Goal: Transaction & Acquisition: Book appointment/travel/reservation

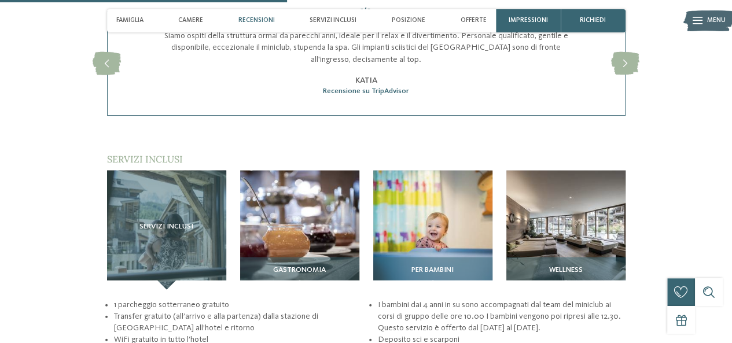
scroll to position [1259, 0]
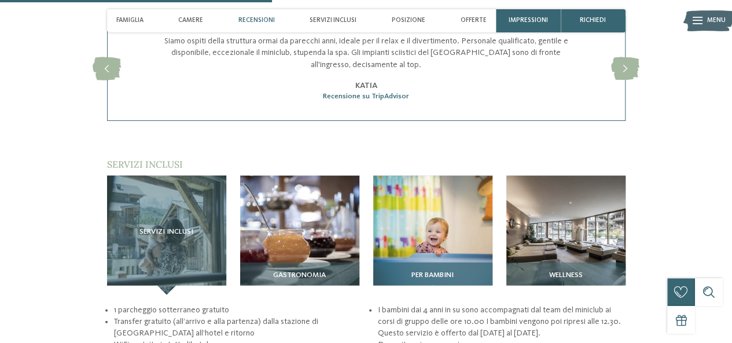
click at [408, 218] on img at bounding box center [432, 235] width 119 height 119
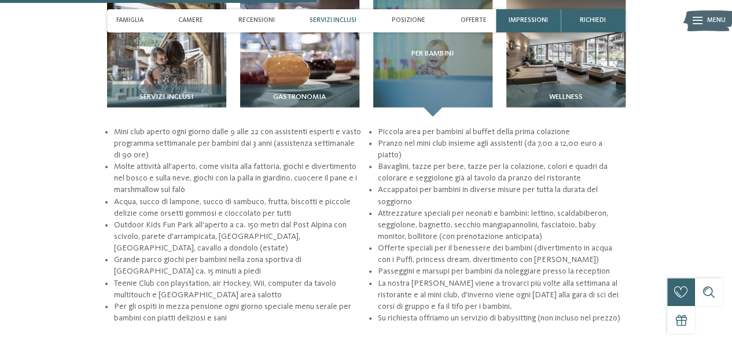
scroll to position [1436, 0]
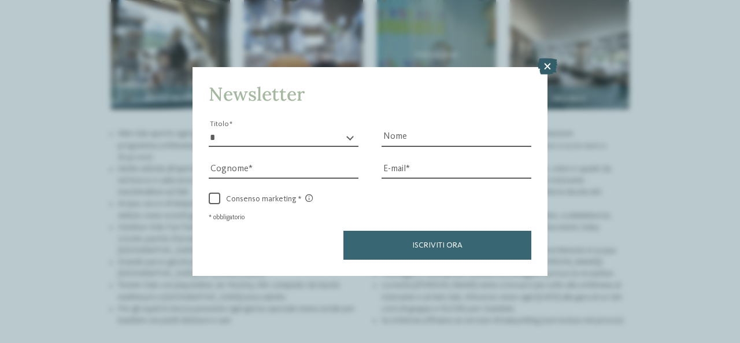
click at [545, 69] on icon at bounding box center [548, 66] width 20 height 16
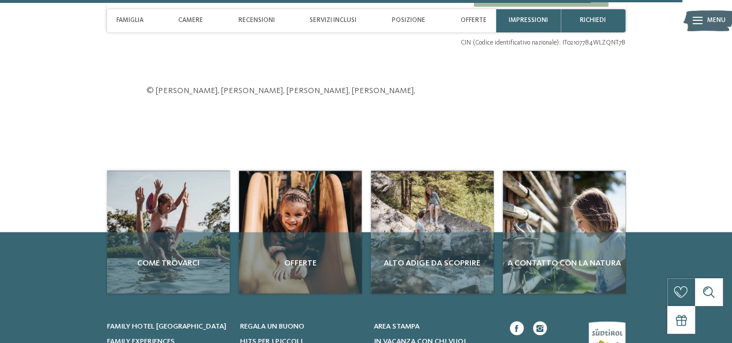
scroll to position [3116, 0]
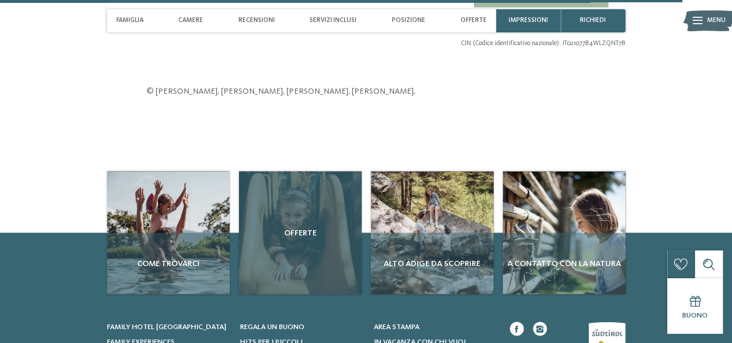
click at [296, 205] on div "Offerte" at bounding box center [300, 232] width 123 height 123
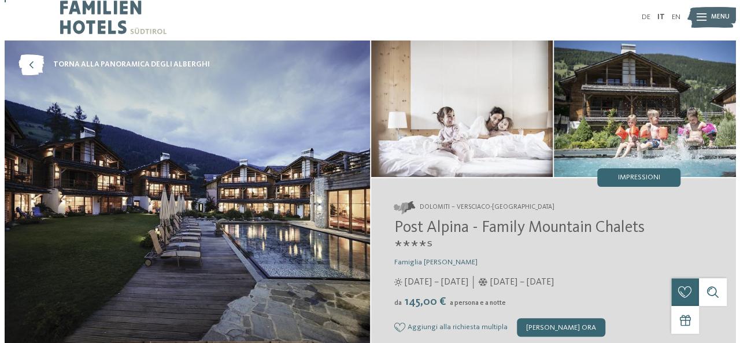
scroll to position [0, 0]
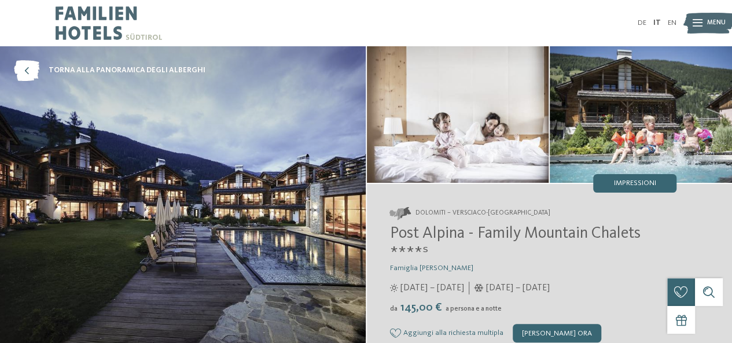
click at [699, 28] on div at bounding box center [697, 23] width 10 height 23
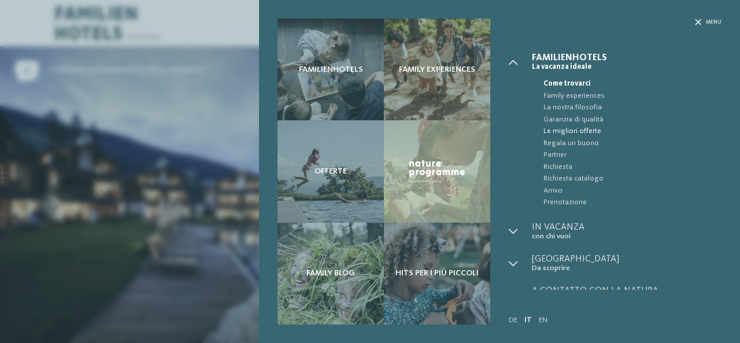
click at [585, 134] on span "Le migliori offerte" at bounding box center [633, 132] width 178 height 12
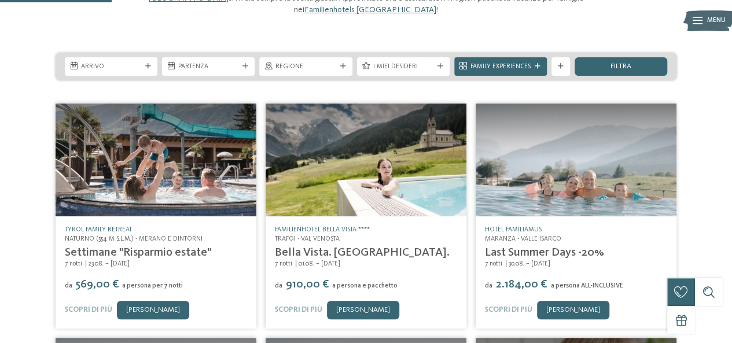
scroll to position [146, 0]
